Goal: Obtain resource: Download file/media

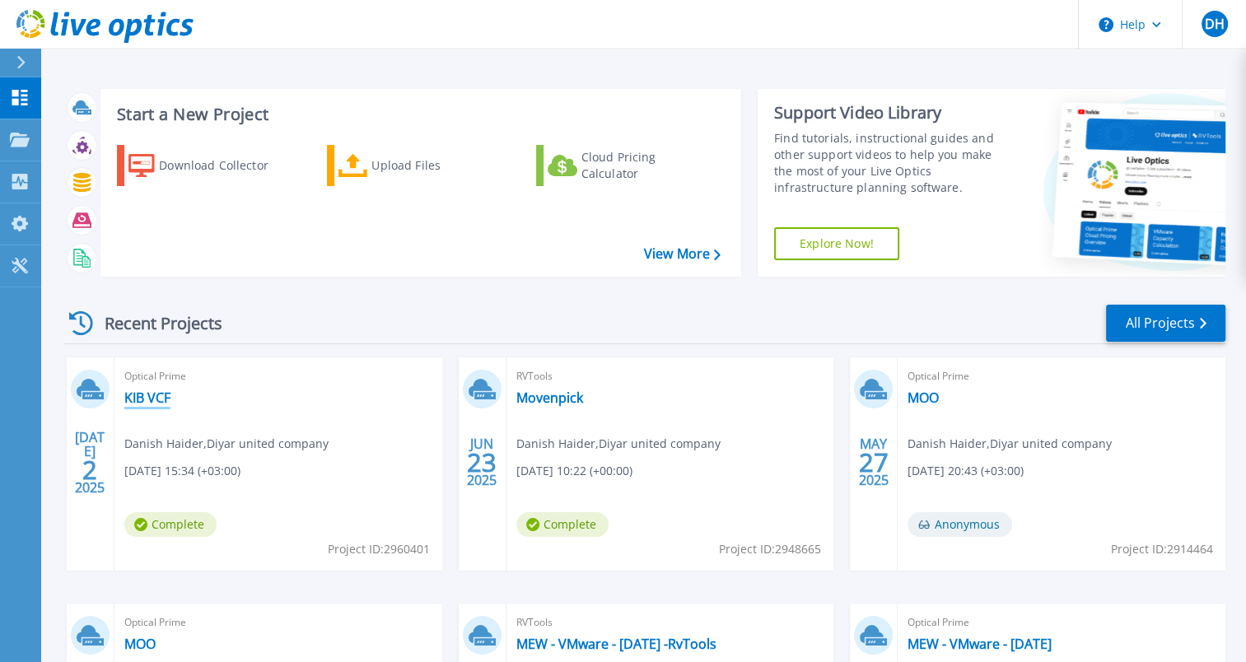
click at [150, 399] on link "KIB VCF" at bounding box center [147, 397] width 46 height 16
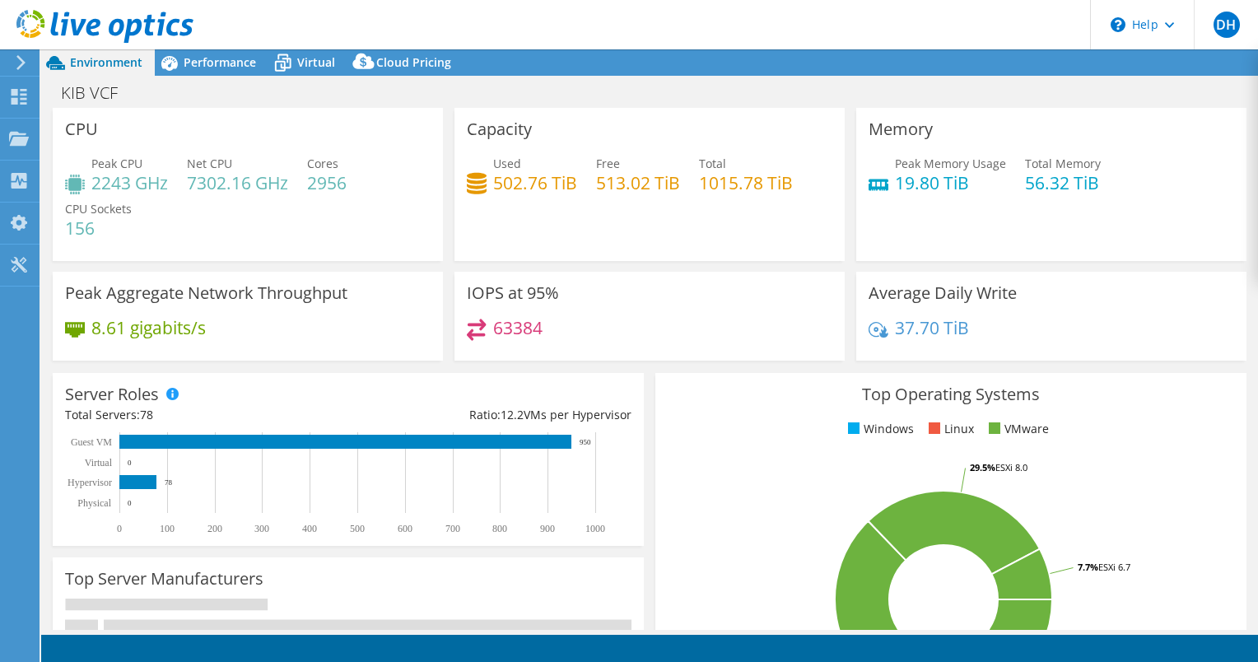
select select "USD"
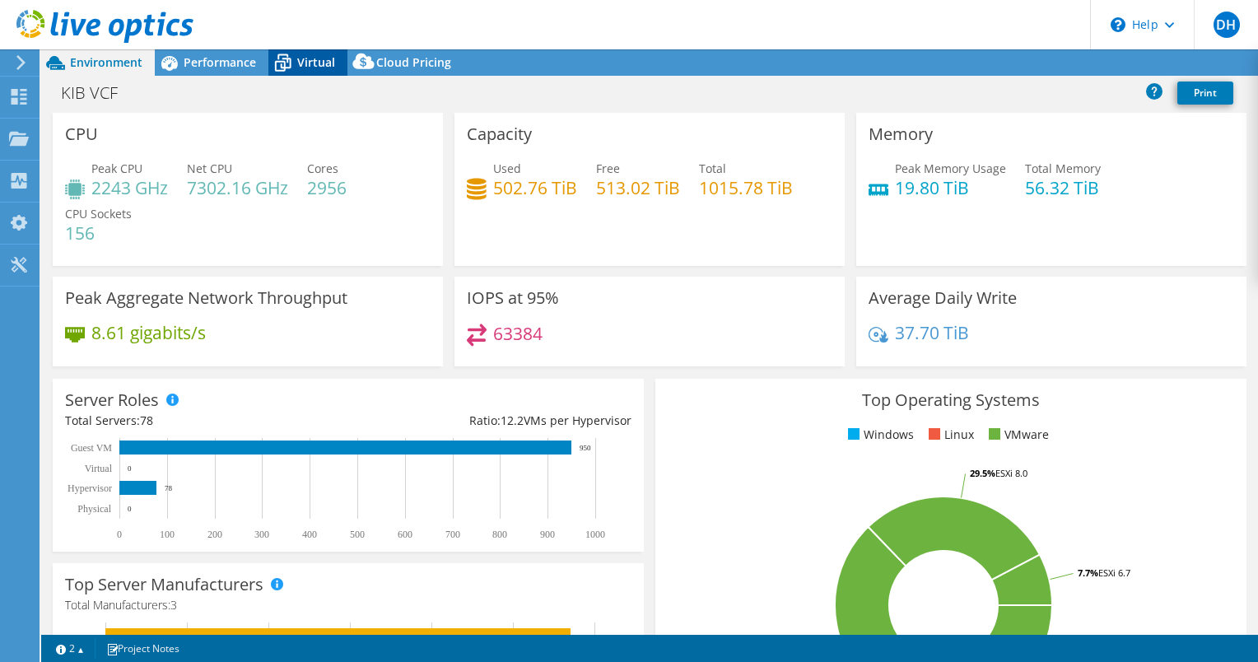
click at [310, 65] on span "Virtual" at bounding box center [316, 62] width 38 height 16
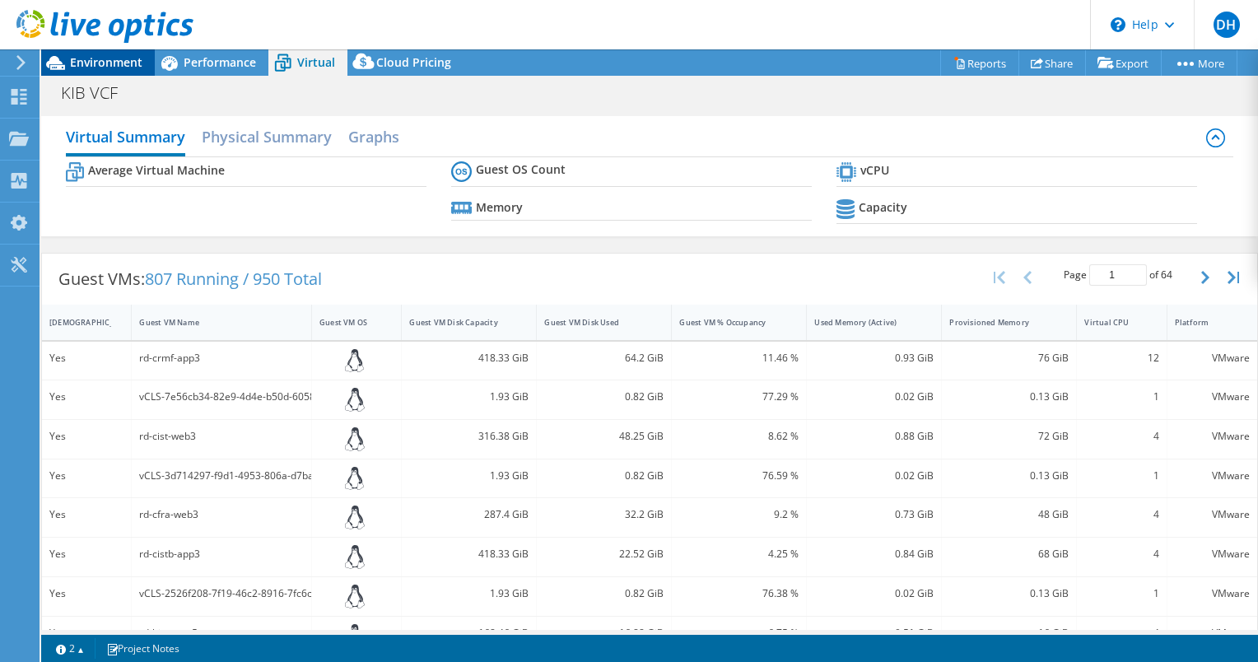
click at [125, 63] on span "Environment" at bounding box center [106, 62] width 72 height 16
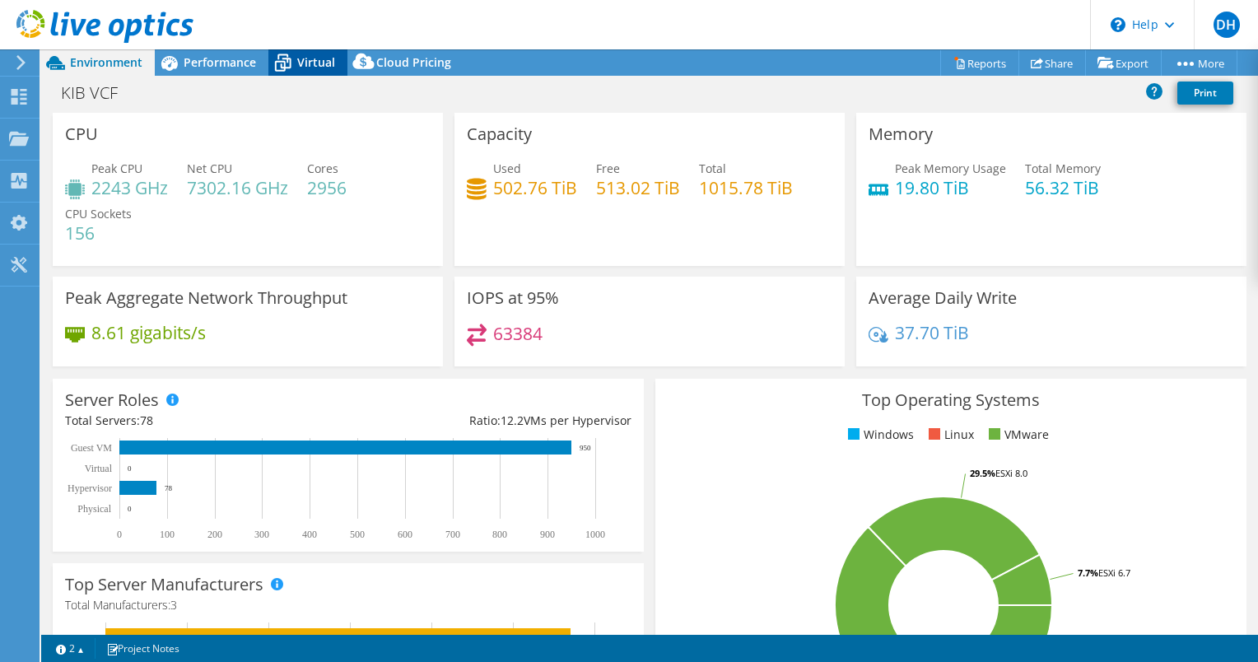
click at [291, 64] on icon at bounding box center [282, 63] width 29 height 29
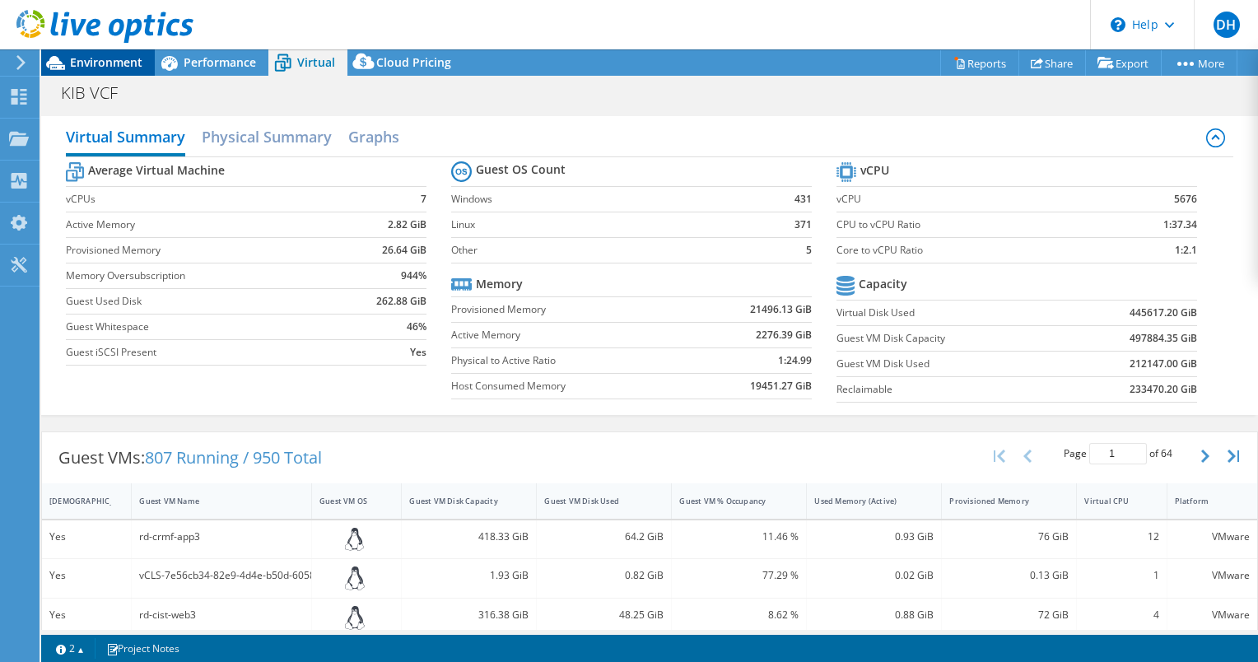
click at [121, 70] on div "Environment" at bounding box center [98, 62] width 114 height 26
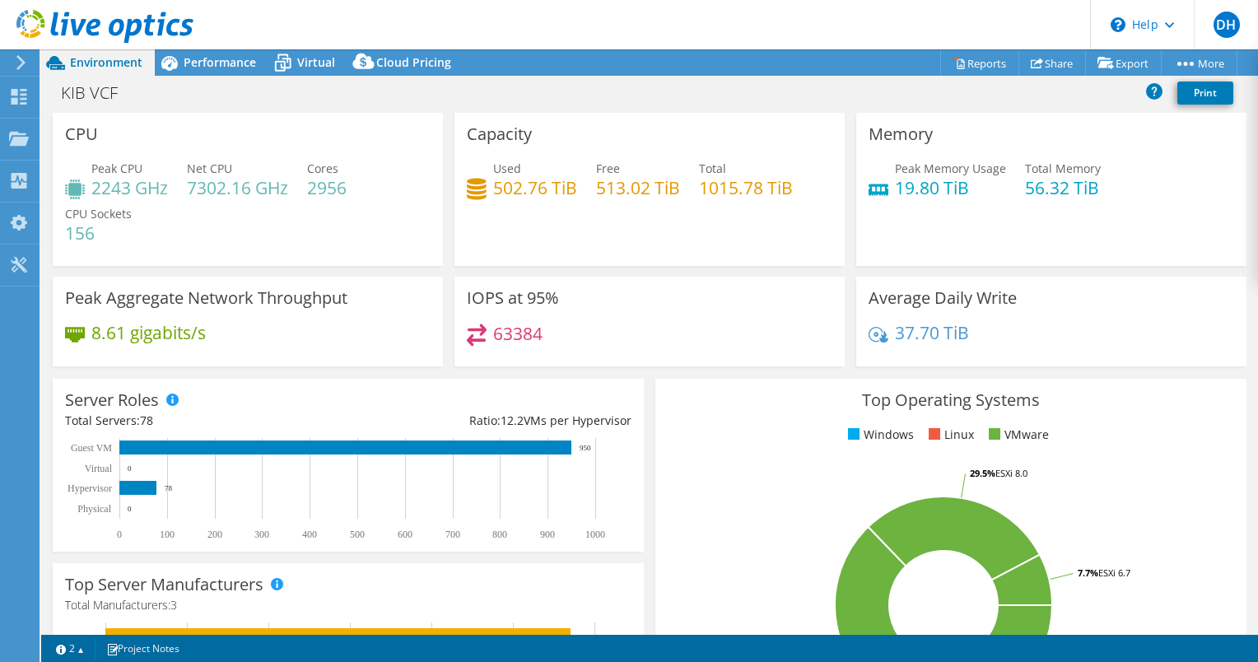
click at [18, 57] on use at bounding box center [20, 62] width 9 height 15
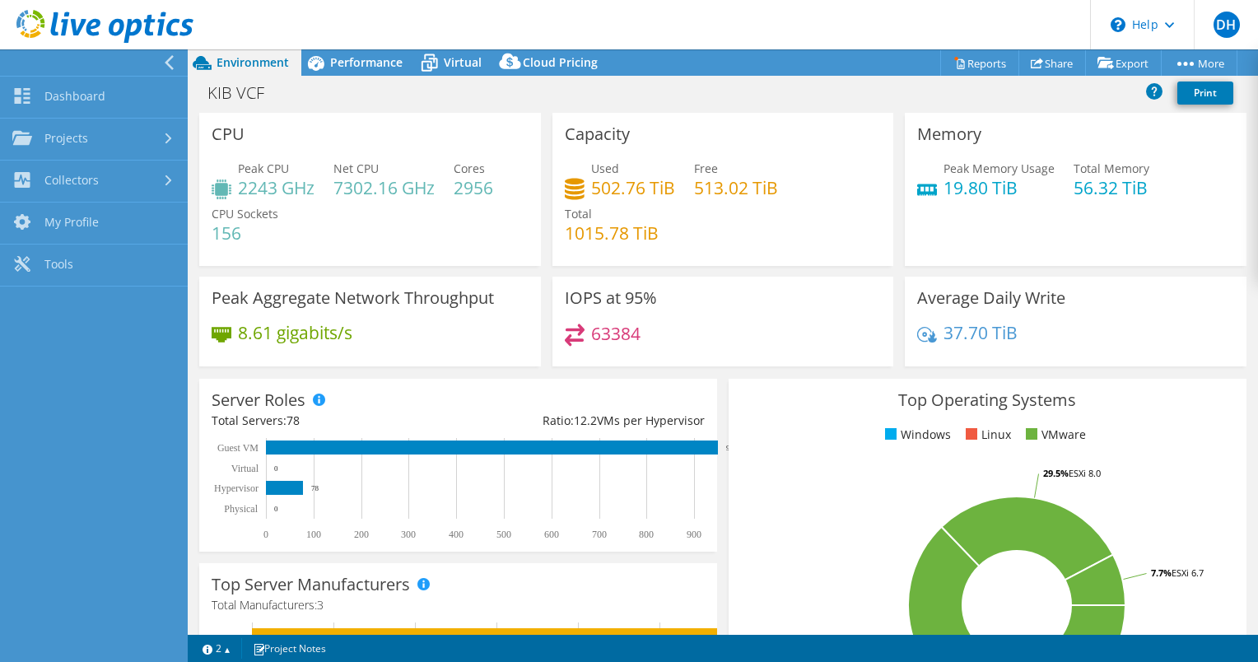
click at [163, 67] on icon at bounding box center [169, 62] width 12 height 15
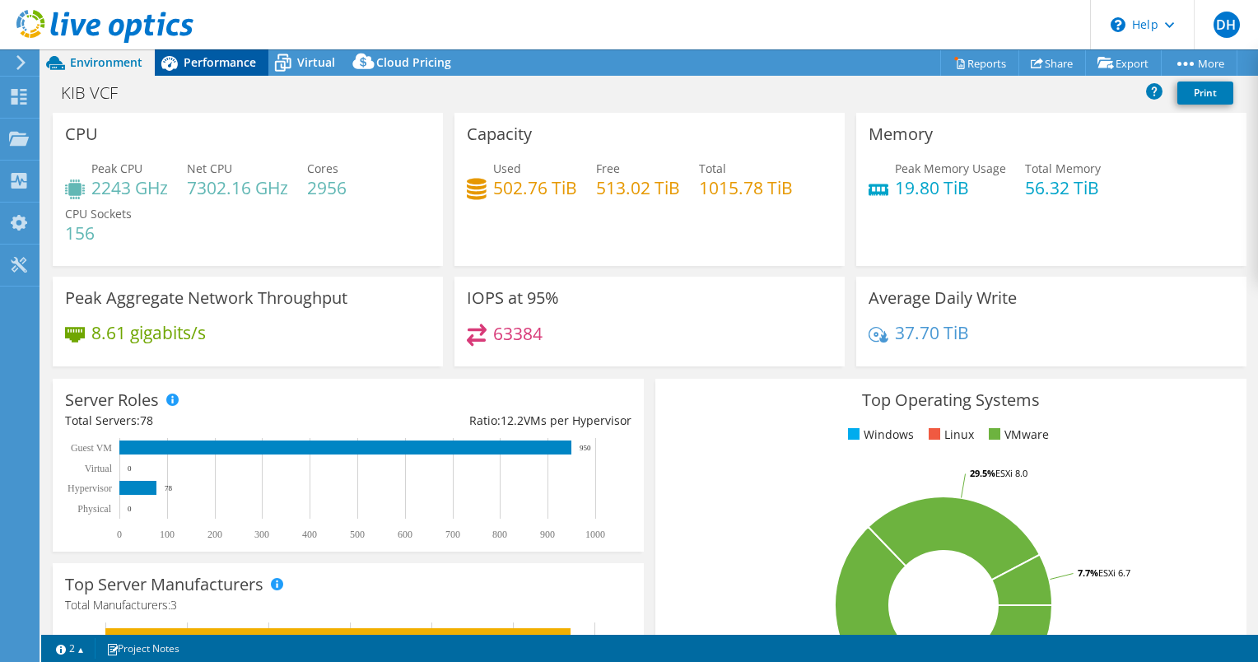
click at [216, 63] on span "Performance" at bounding box center [220, 62] width 72 height 16
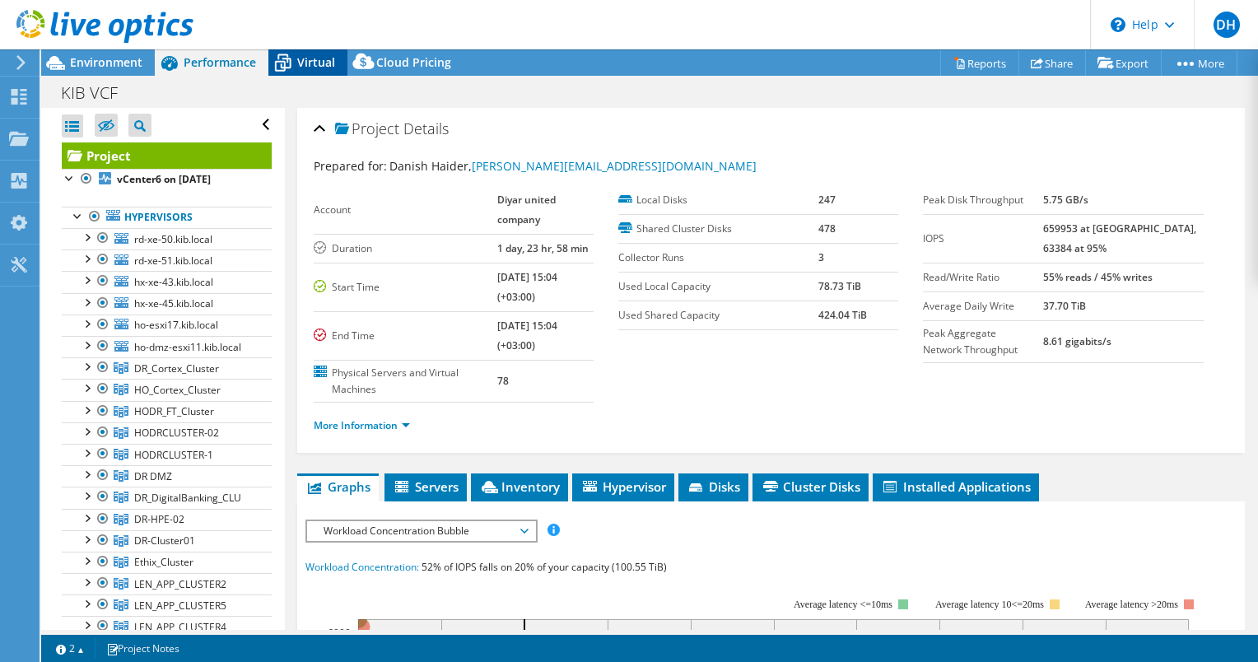
click at [329, 67] on span "Virtual" at bounding box center [316, 62] width 38 height 16
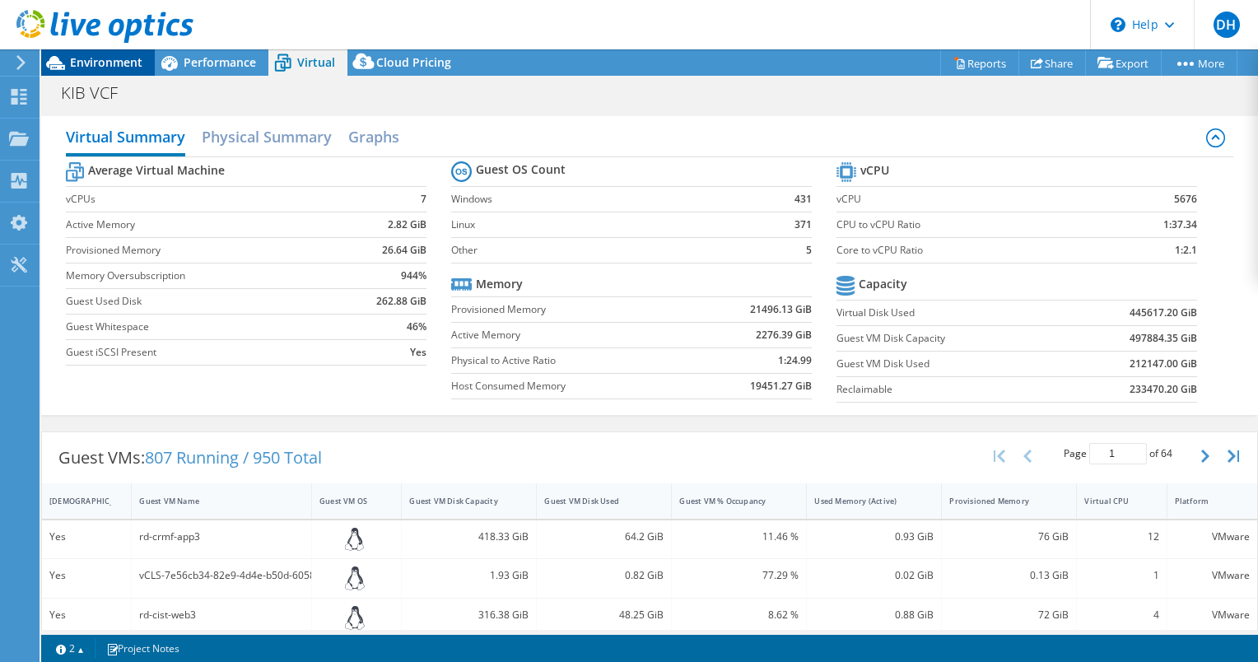
click at [105, 72] on div "Environment" at bounding box center [98, 62] width 114 height 26
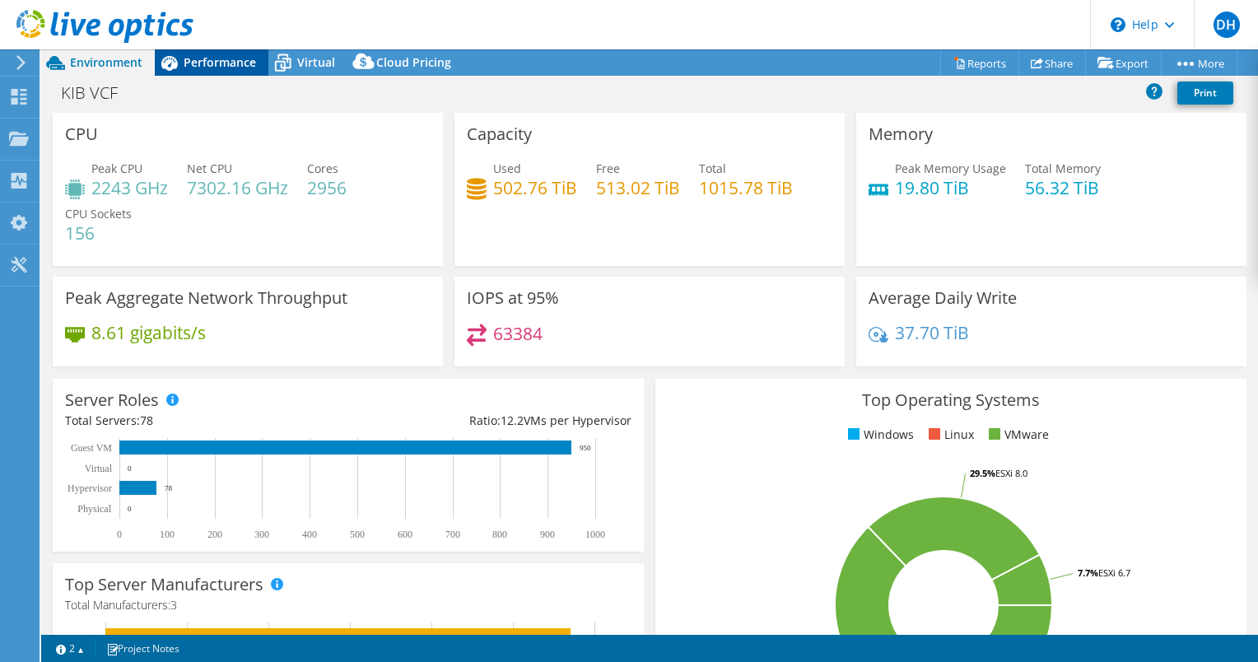
click at [220, 68] on span "Performance" at bounding box center [220, 62] width 72 height 16
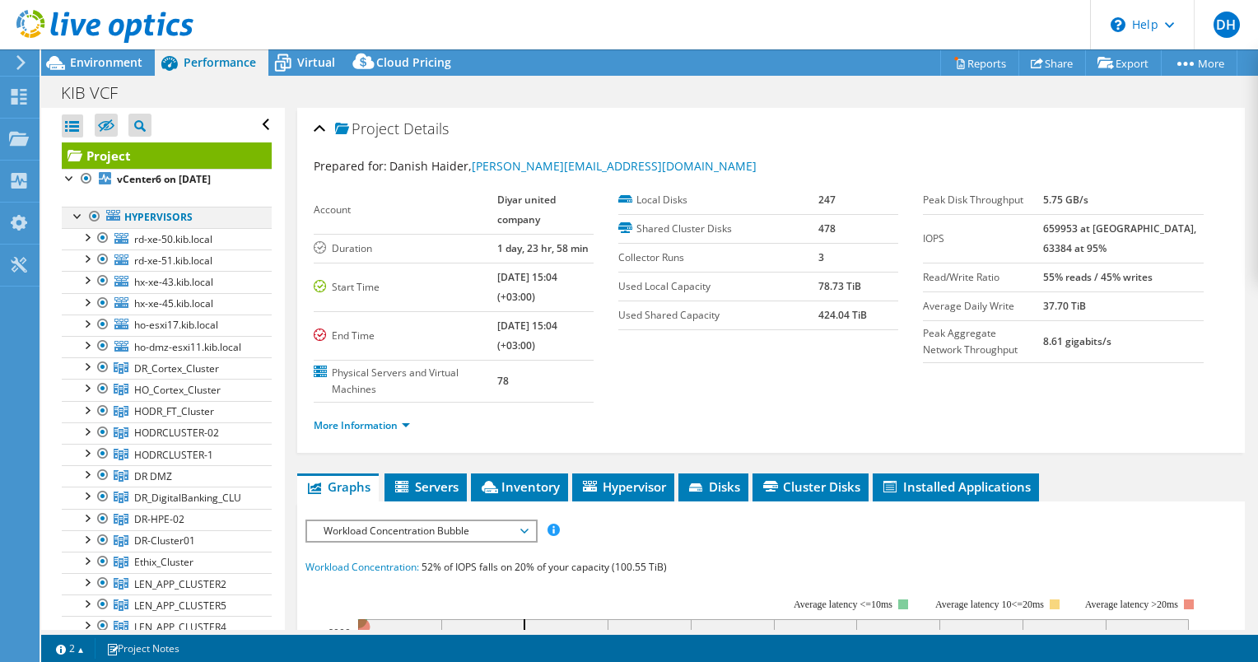
click at [74, 217] on div at bounding box center [78, 215] width 16 height 16
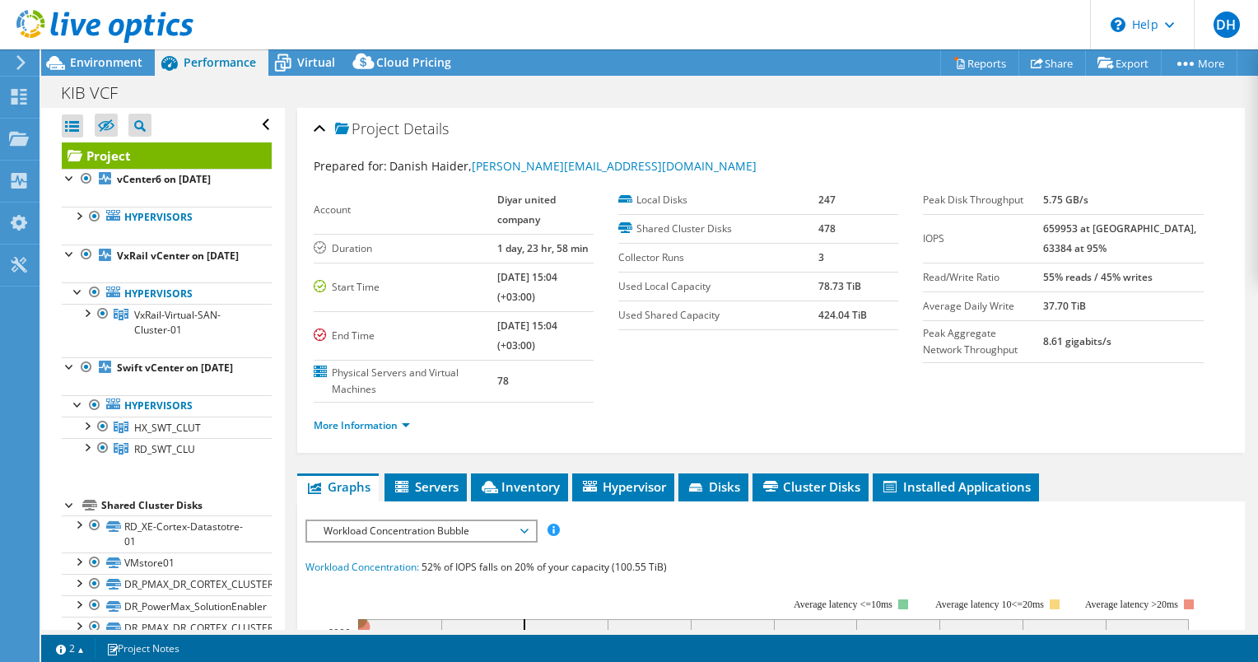
click at [69, 252] on div at bounding box center [70, 253] width 16 height 16
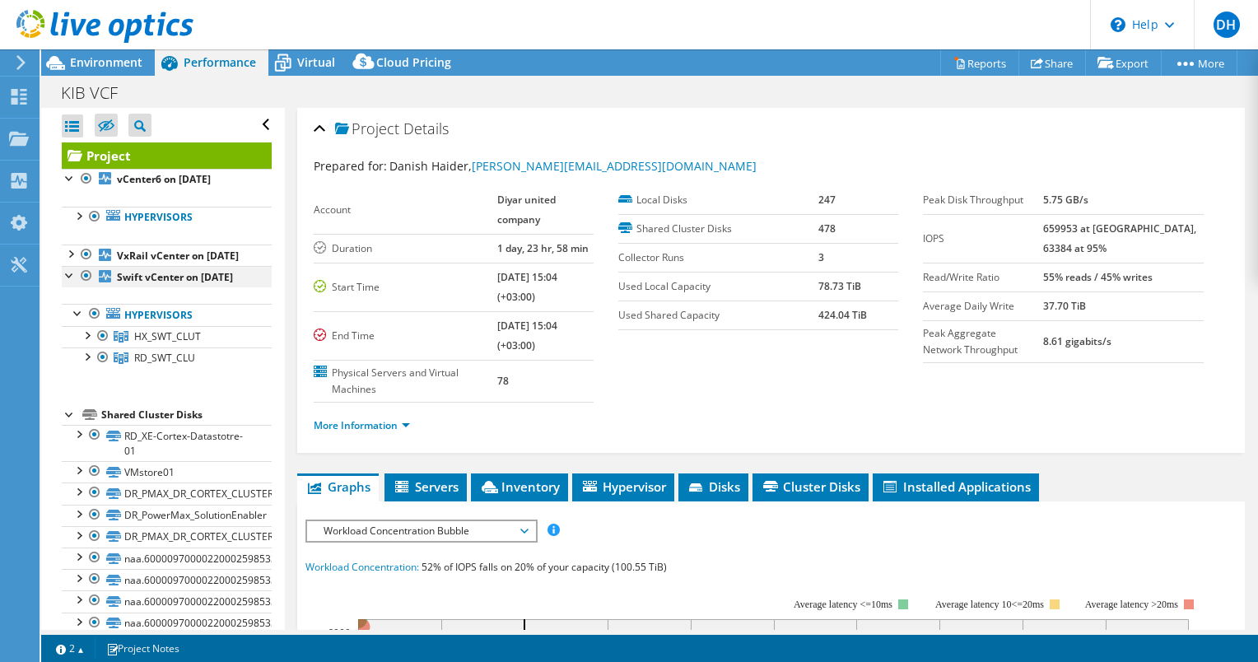
click at [68, 282] on div at bounding box center [70, 274] width 16 height 16
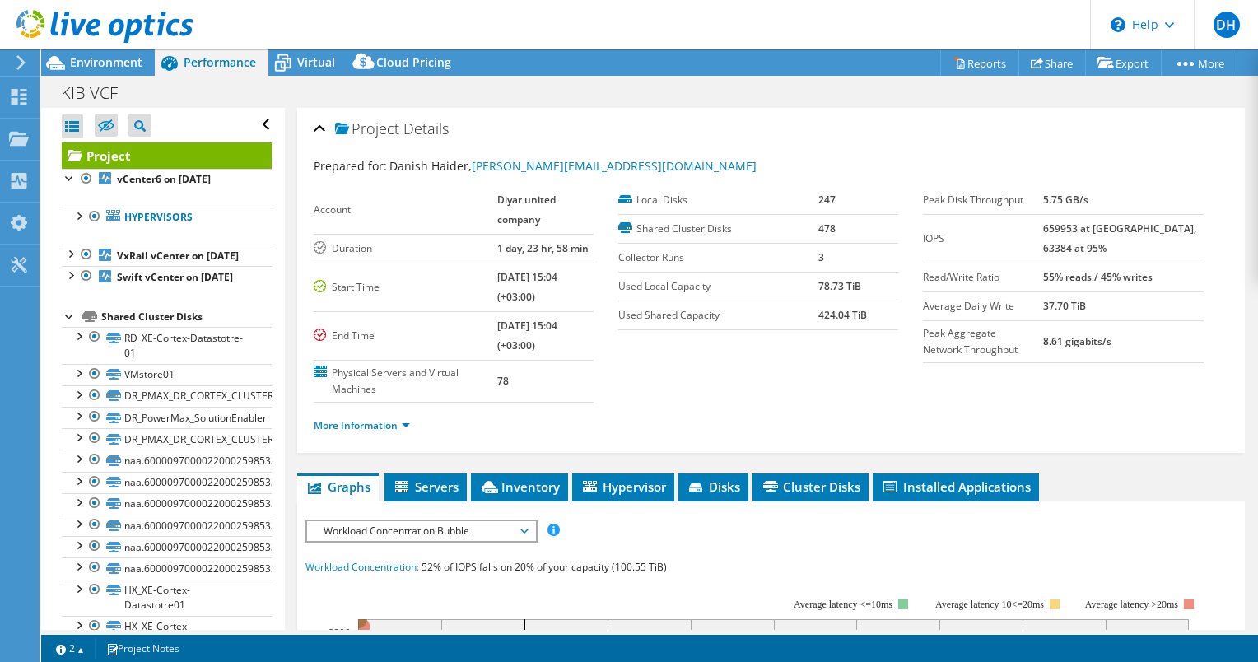
click at [64, 324] on div at bounding box center [70, 315] width 16 height 16
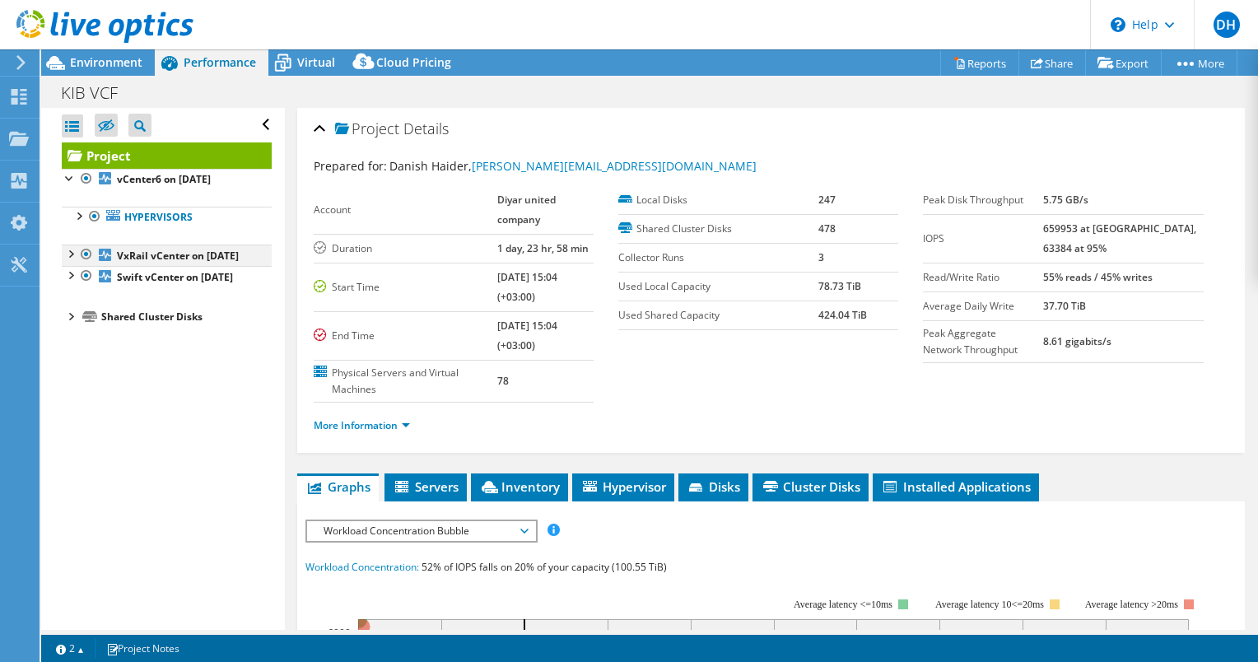
click at [68, 254] on div at bounding box center [70, 253] width 16 height 16
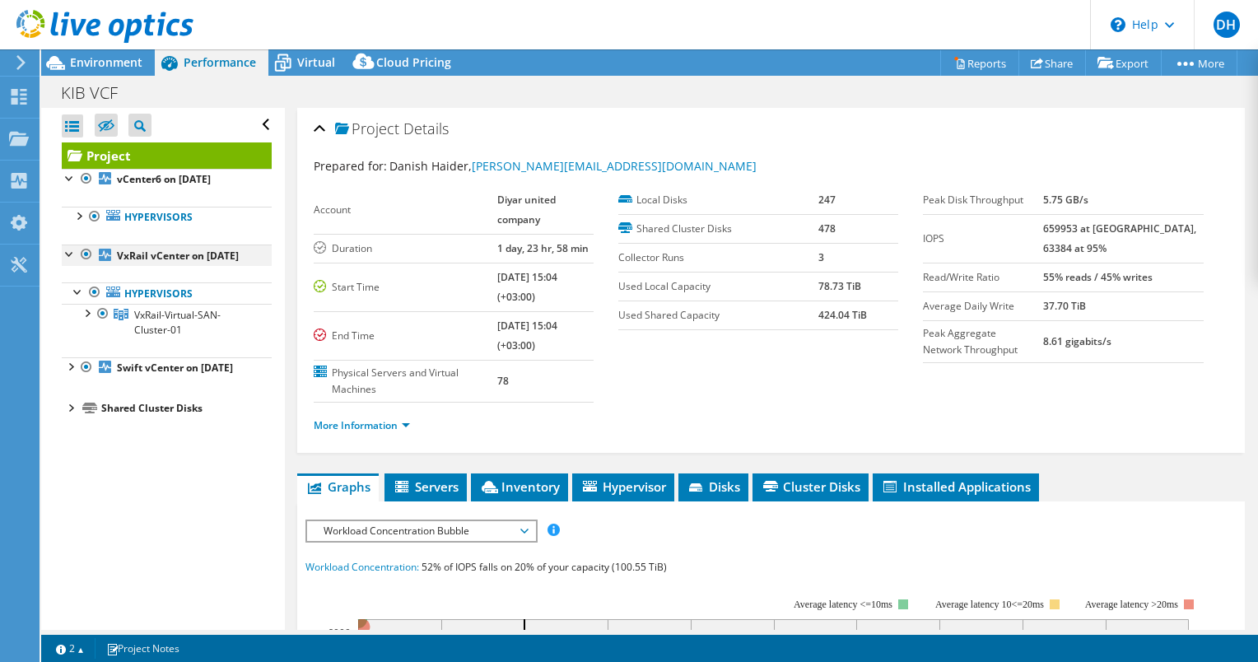
click at [71, 249] on div at bounding box center [70, 253] width 16 height 16
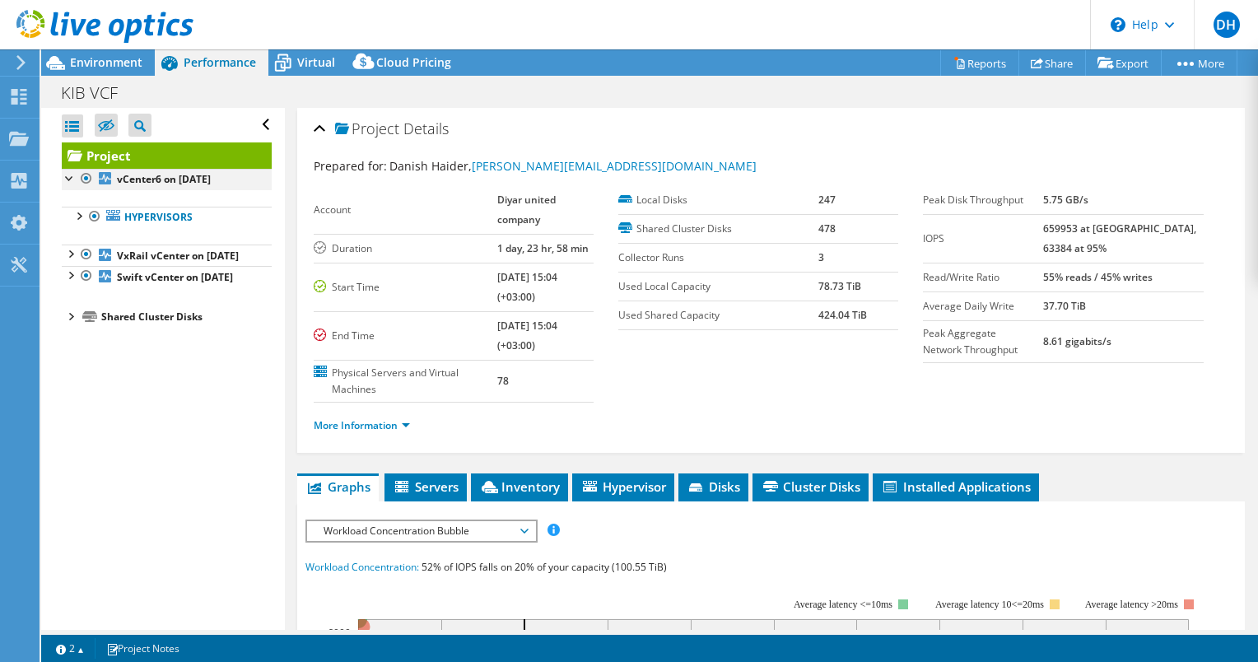
click at [69, 178] on div at bounding box center [70, 177] width 16 height 16
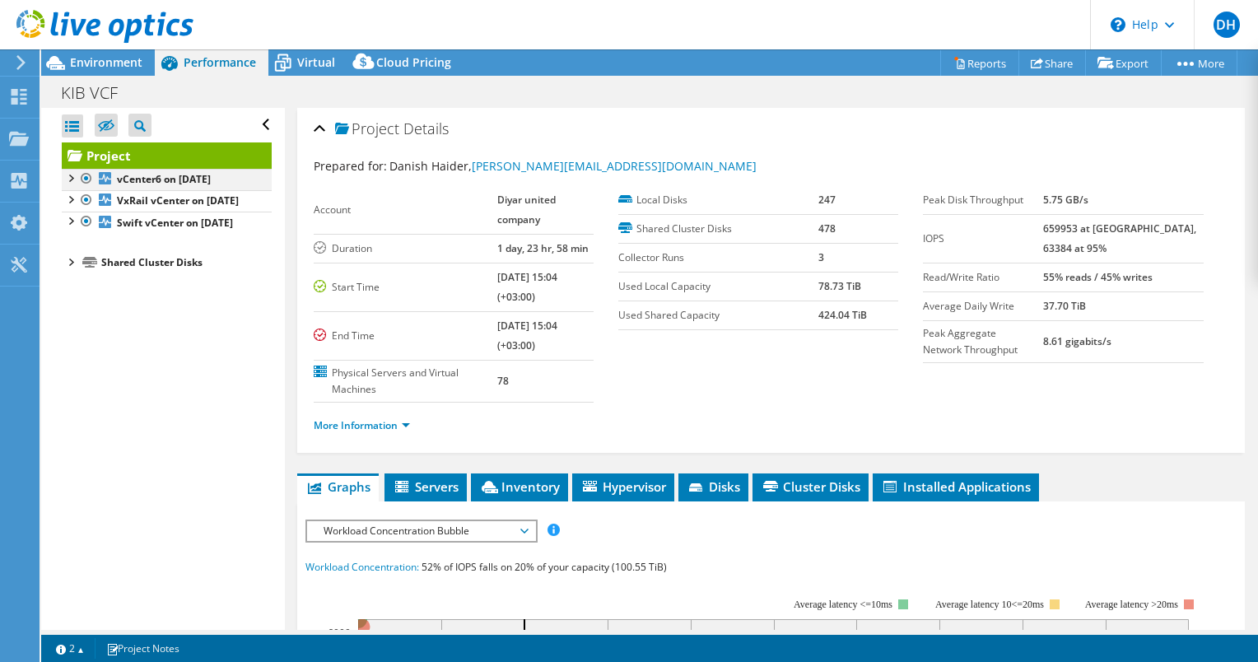
click at [69, 178] on div at bounding box center [70, 177] width 16 height 16
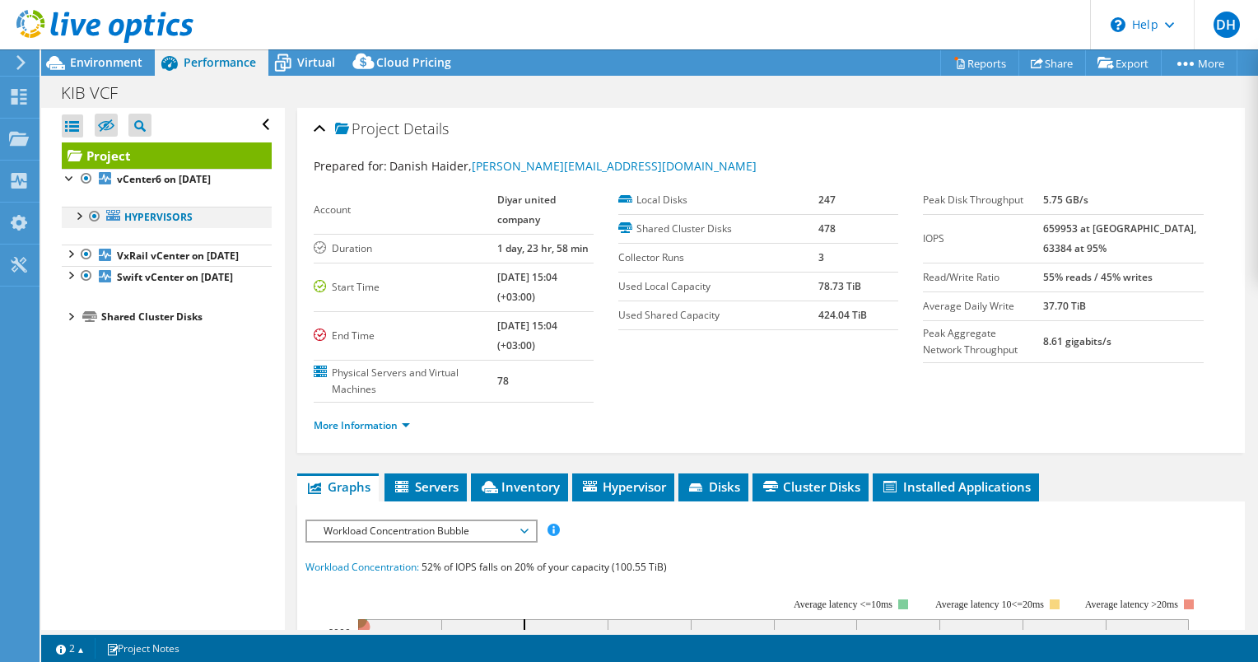
click at [82, 218] on div at bounding box center [78, 215] width 16 height 16
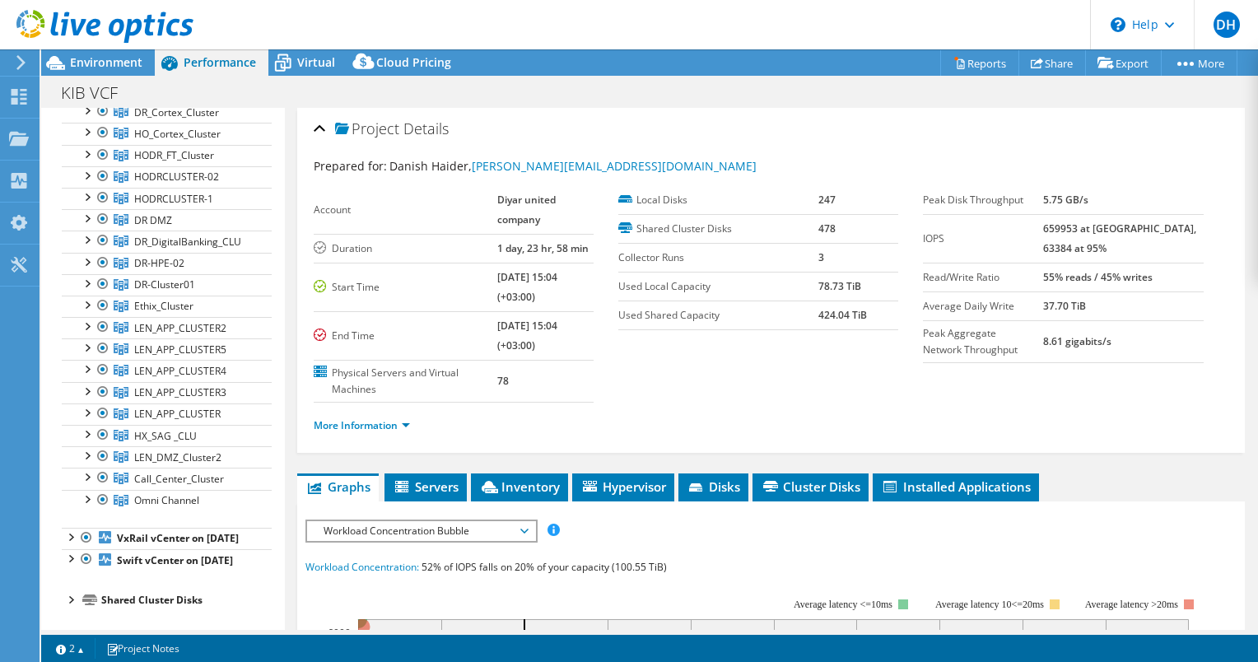
scroll to position [137, 0]
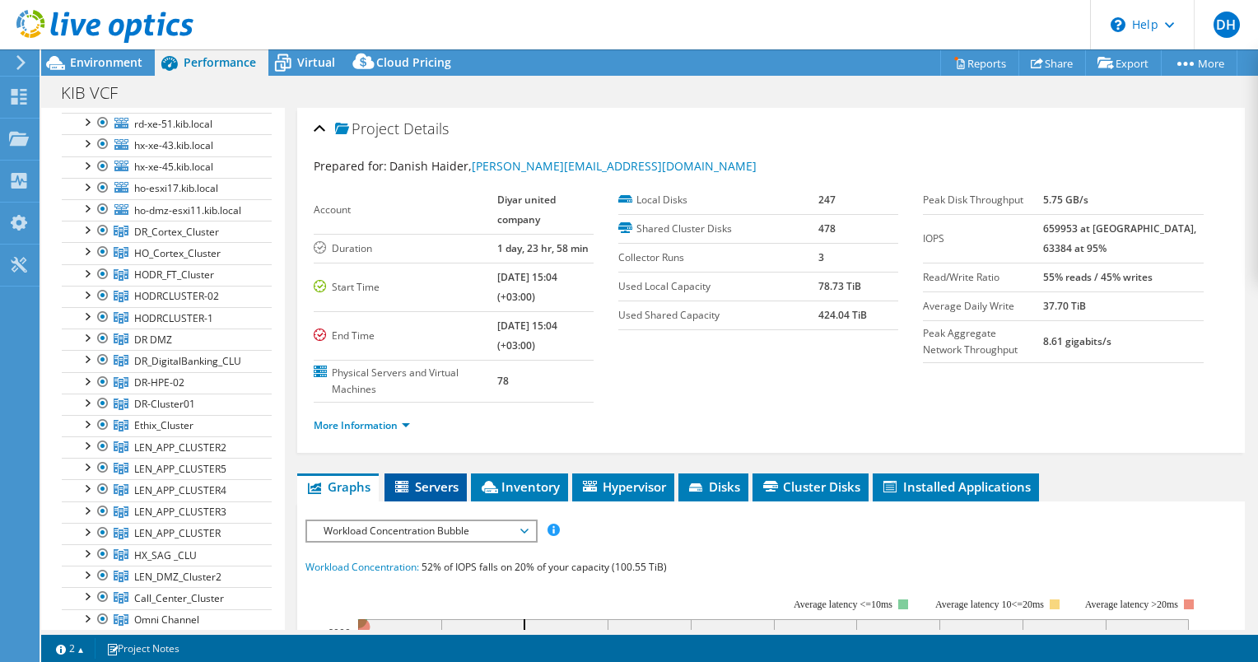
click at [436, 478] on span "Servers" at bounding box center [426, 486] width 66 height 16
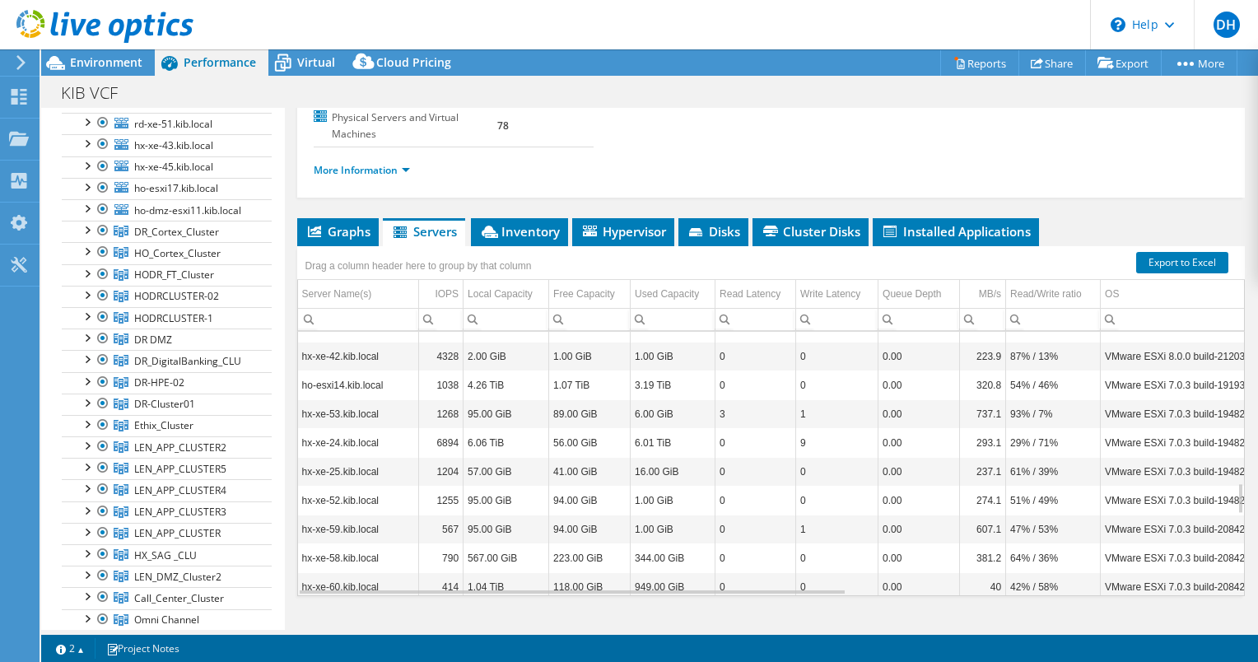
scroll to position [263, 0]
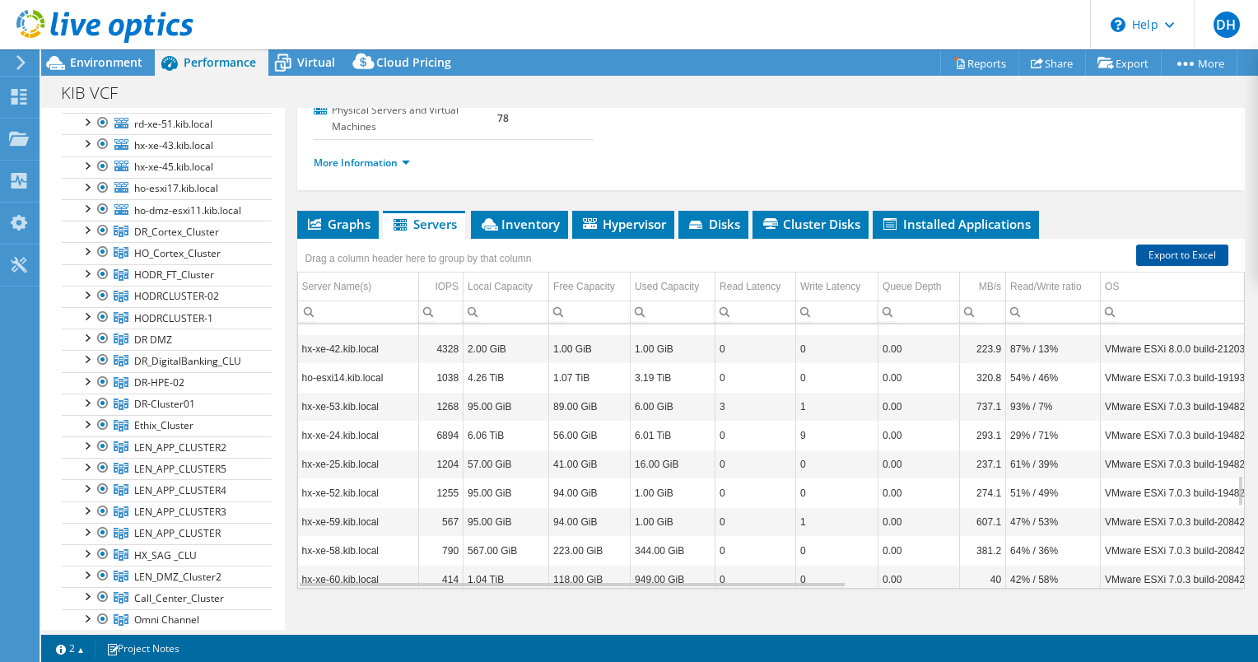
click at [1169, 245] on link "Export to Excel" at bounding box center [1182, 255] width 92 height 21
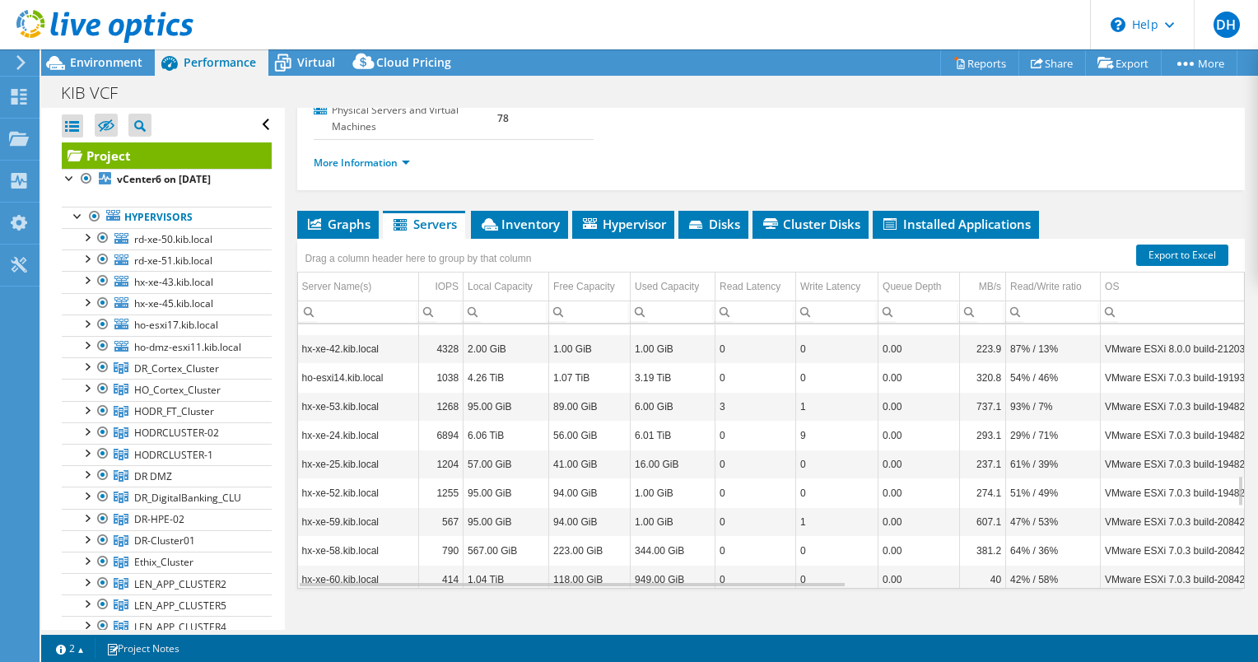
click at [119, 156] on link "Project" at bounding box center [167, 155] width 210 height 26
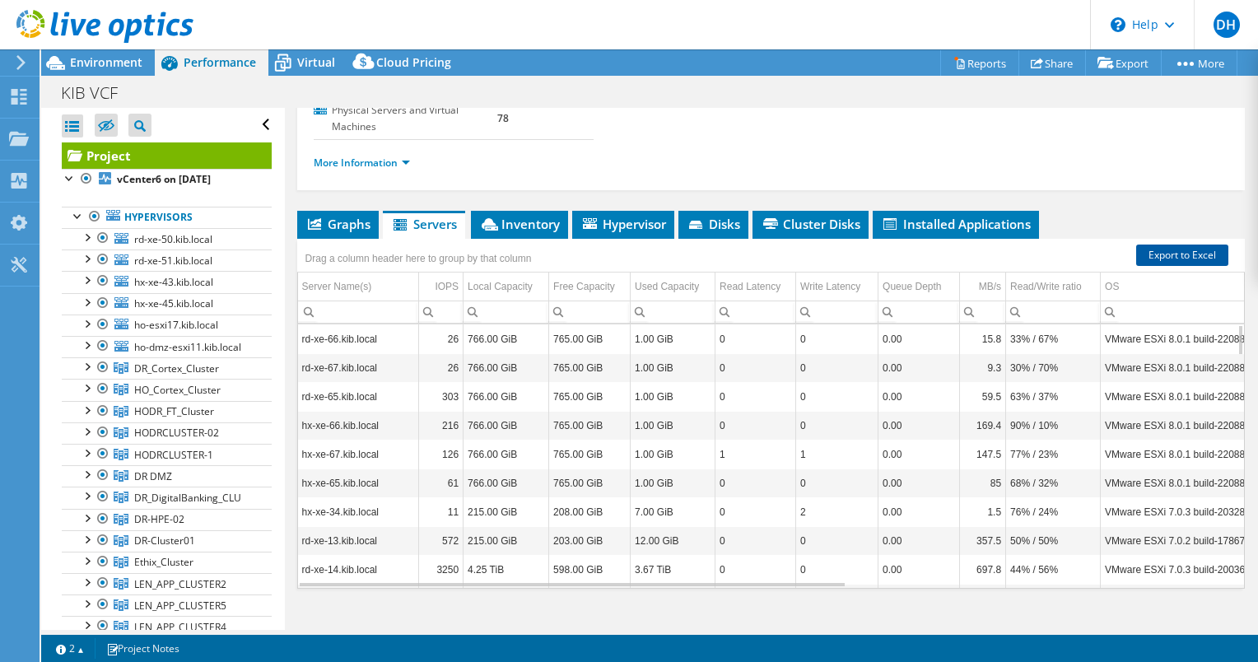
click at [1159, 245] on link "Export to Excel" at bounding box center [1182, 255] width 92 height 21
click at [522, 216] on span "Inventory" at bounding box center [519, 224] width 81 height 16
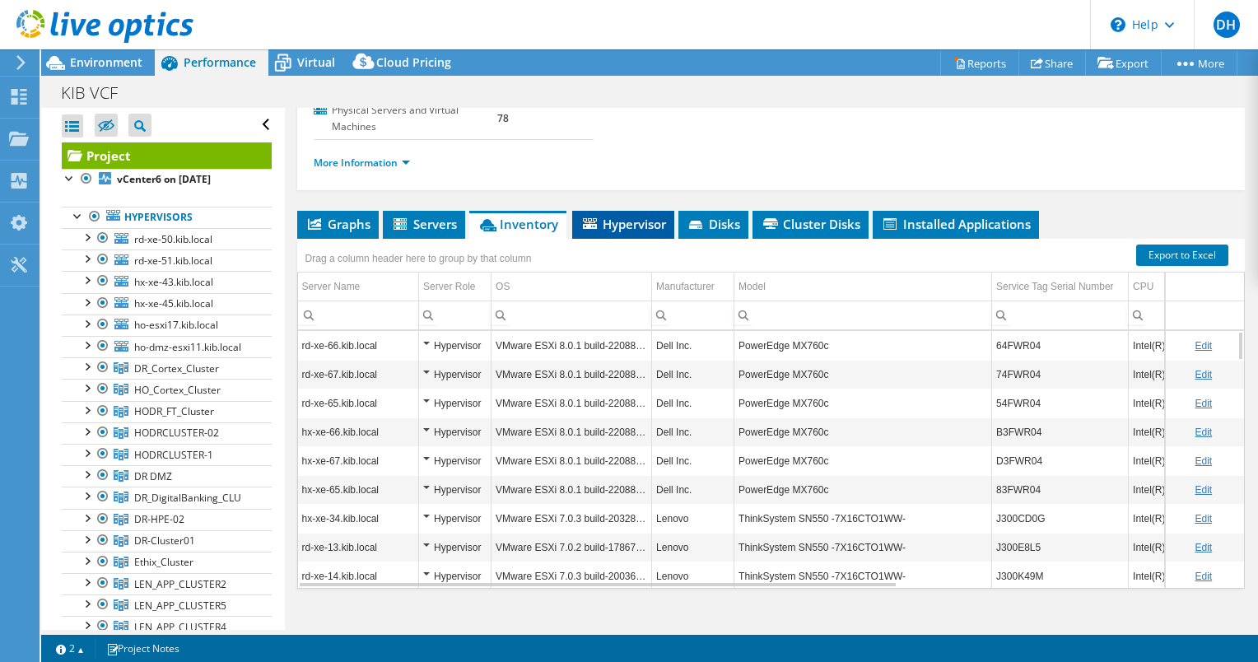
click at [606, 216] on span "Hypervisor" at bounding box center [623, 224] width 86 height 16
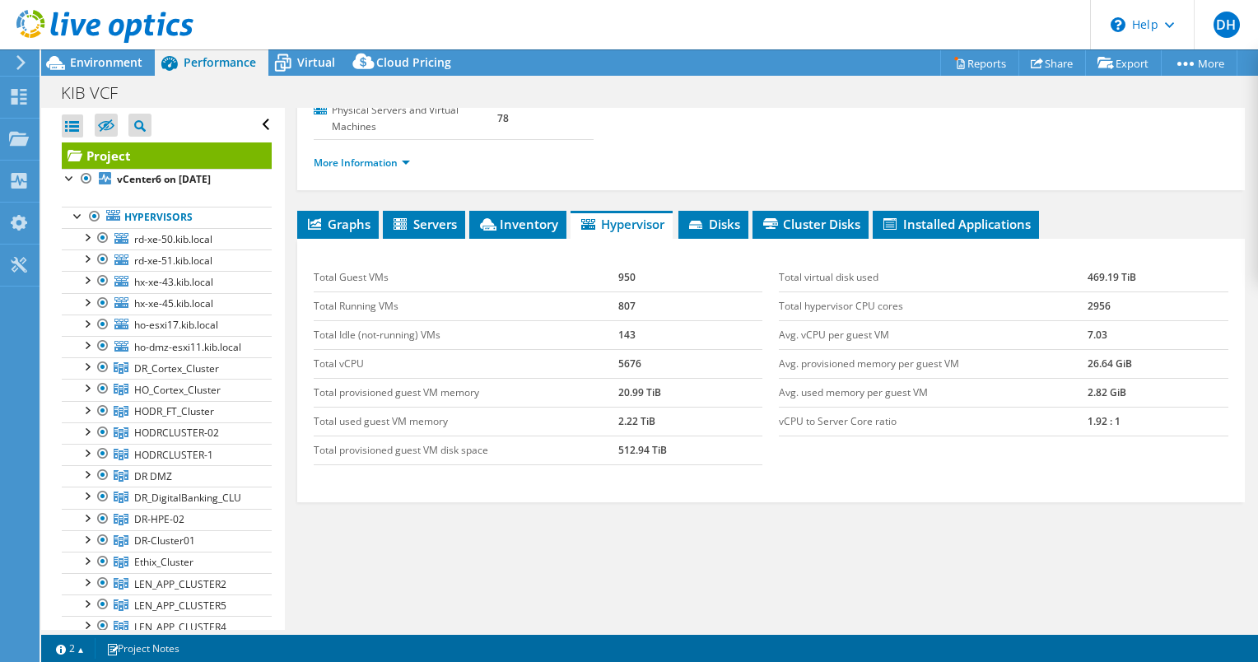
click at [454, 505] on div "Graphs Servers Inventory Hypervisor Disks Cluster Disks Installed Applications …" at bounding box center [771, 417] width 948 height 412
click at [989, 216] on span "Installed Applications" at bounding box center [956, 224] width 150 height 16
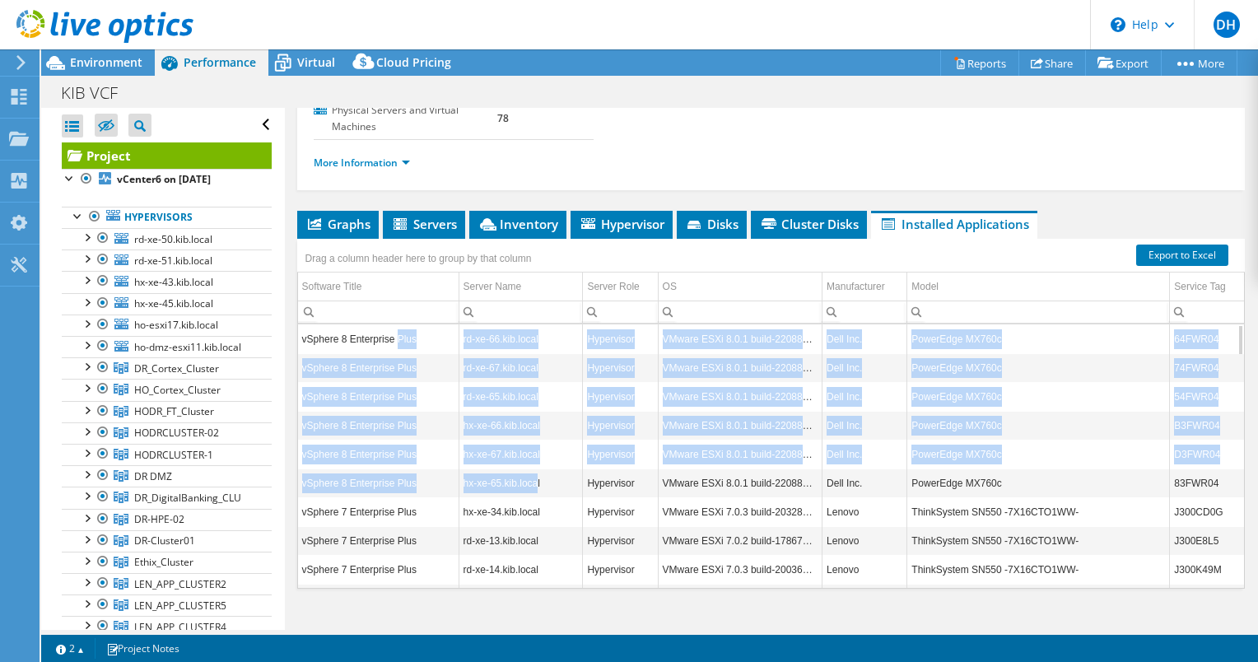
drag, startPoint x: 442, startPoint y: 351, endPoint x: 534, endPoint y: 470, distance: 150.3
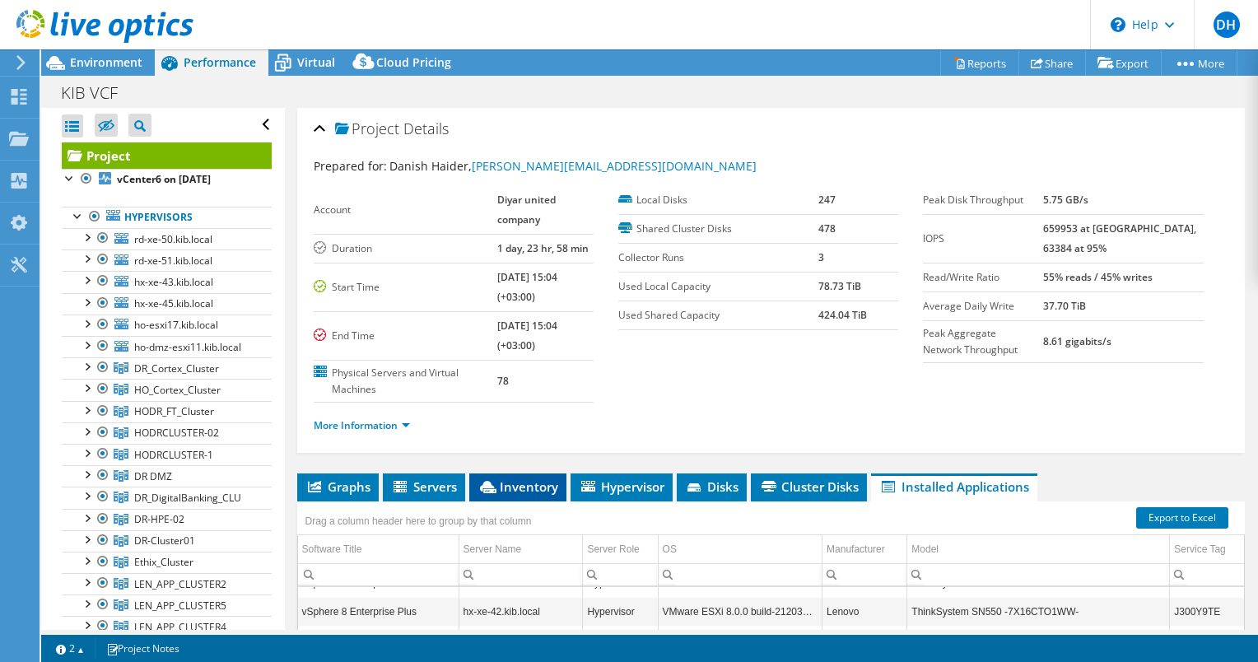
scroll to position [694, 0]
